Goal: Task Accomplishment & Management: Manage account settings

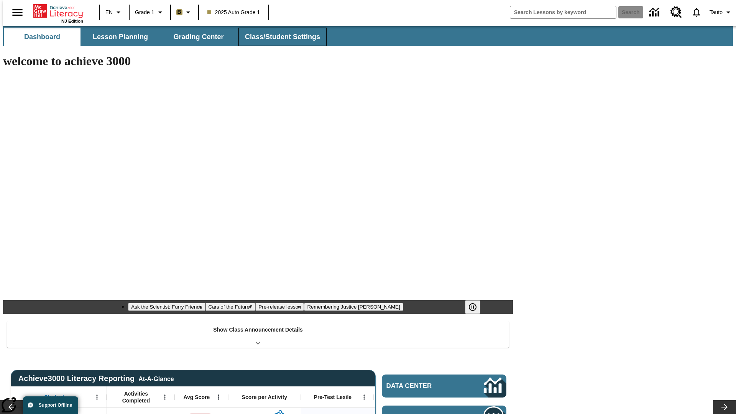
click at [278, 37] on button "Class/Student Settings" at bounding box center [282, 37] width 88 height 18
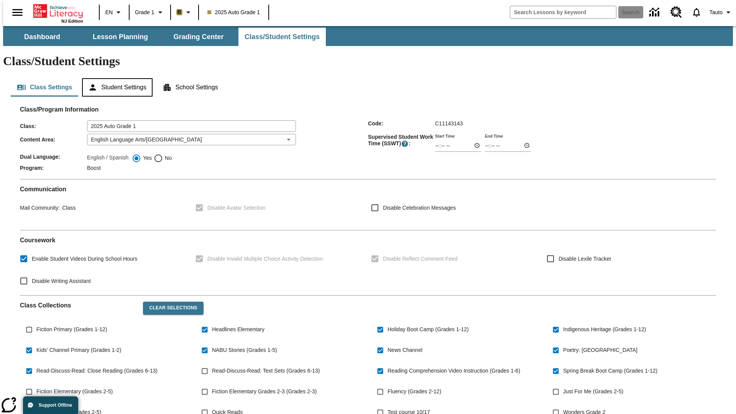
click at [115, 78] on button "Student Settings" at bounding box center [117, 87] width 70 height 18
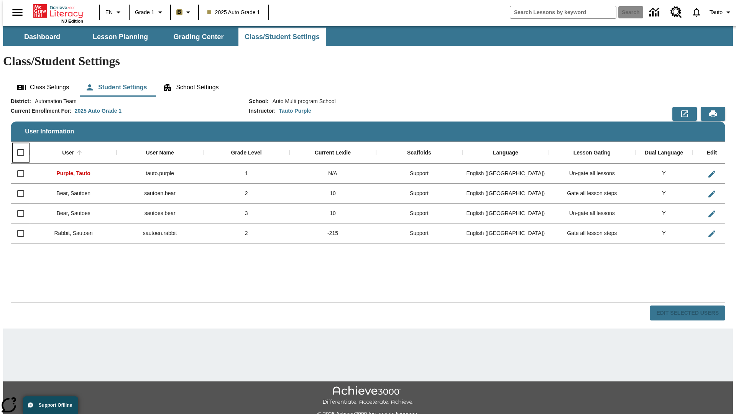
click at [17, 144] on input "Select all rows" at bounding box center [21, 152] width 16 height 16
checkbox input "true"
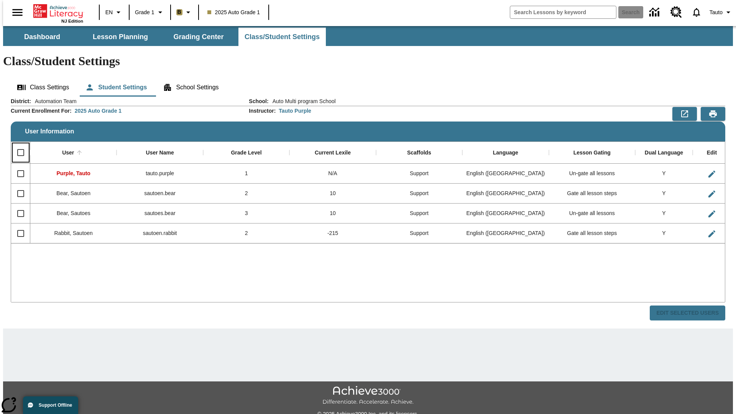
checkbox input "true"
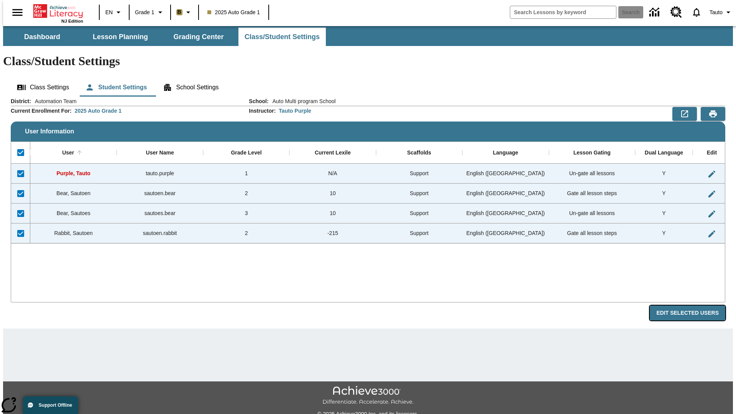
click at [693, 305] on button "Edit Selected Users" at bounding box center [688, 312] width 76 height 15
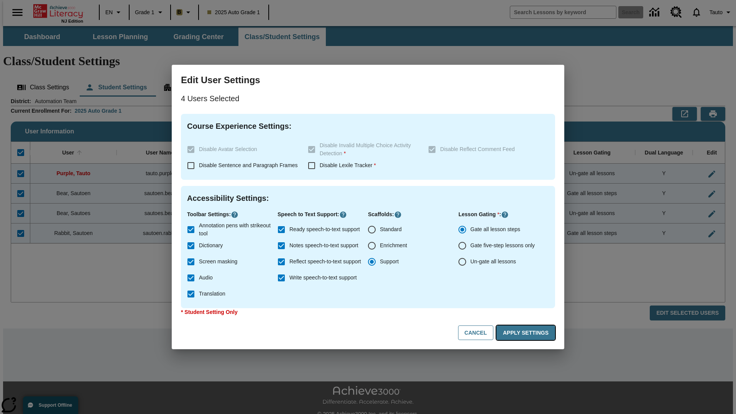
click at [527, 333] on button "Apply Settings" at bounding box center [525, 332] width 59 height 15
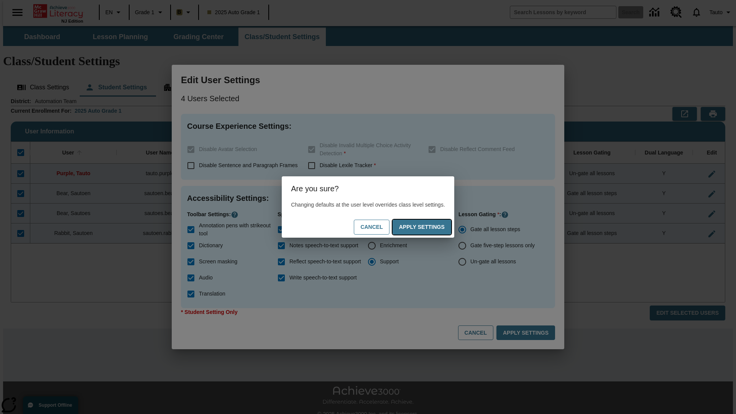
click at [429, 227] on button "Apply Settings" at bounding box center [421, 227] width 59 height 15
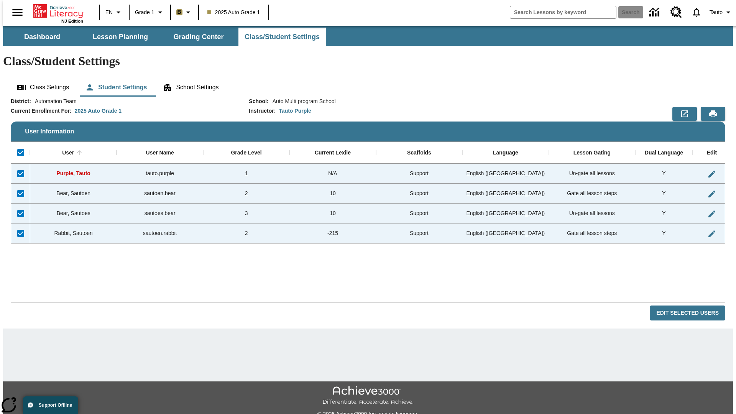
checkbox input "false"
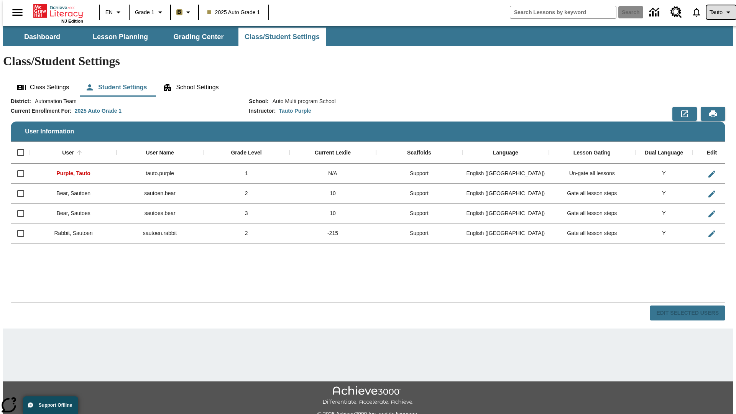
click at [717, 12] on span "Tauto" at bounding box center [715, 12] width 13 height 8
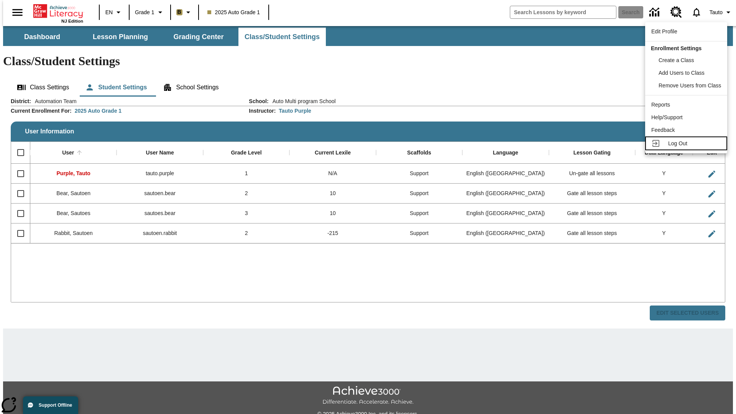
click at [687, 143] on span "Log Out" at bounding box center [677, 143] width 19 height 6
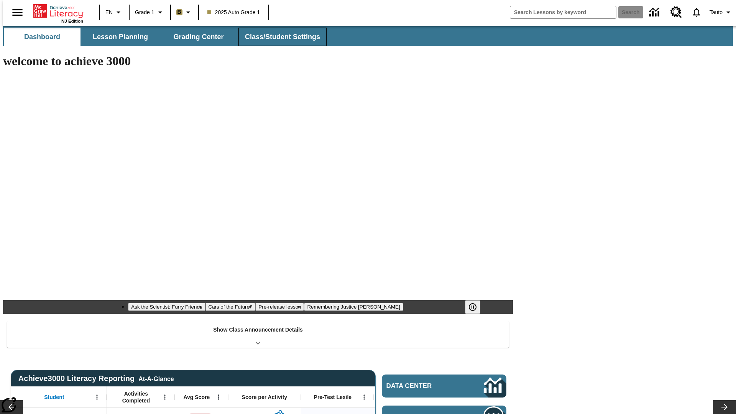
click at [278, 37] on button "Class/Student Settings" at bounding box center [282, 37] width 88 height 18
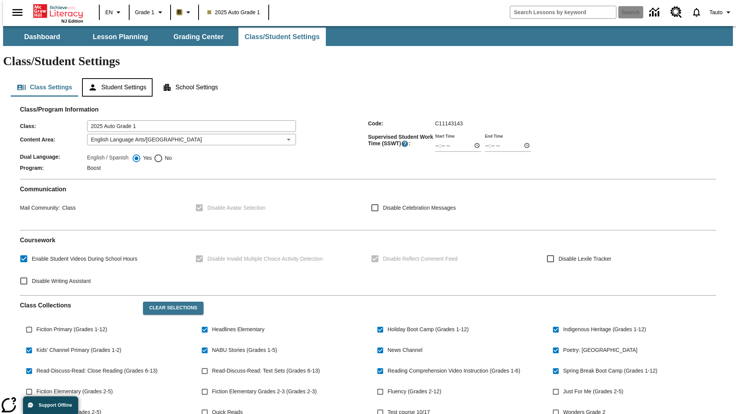
click at [115, 78] on button "Student Settings" at bounding box center [117, 87] width 70 height 18
